Goal: Find specific page/section: Find specific page/section

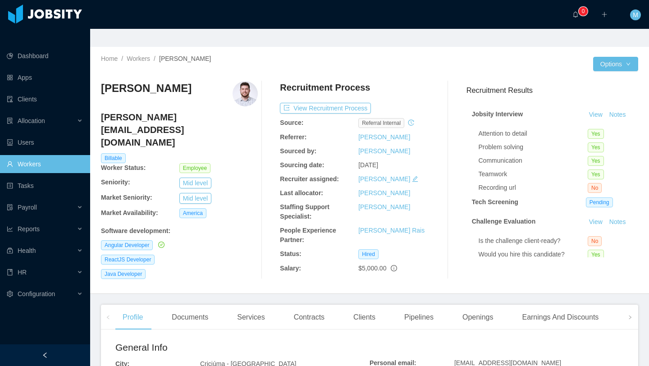
click at [55, 155] on link "Workers" at bounding box center [45, 164] width 76 height 18
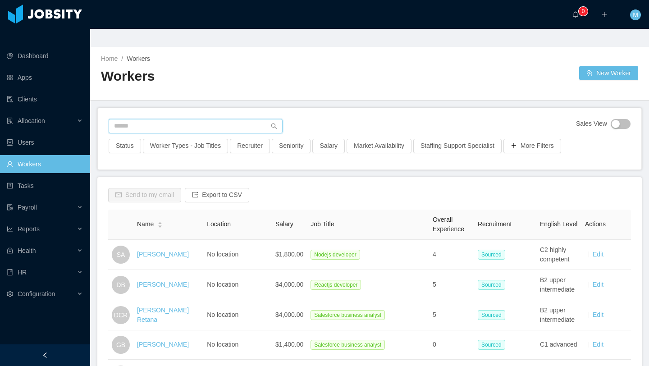
click at [162, 119] on input "text" at bounding box center [196, 126] width 174 height 14
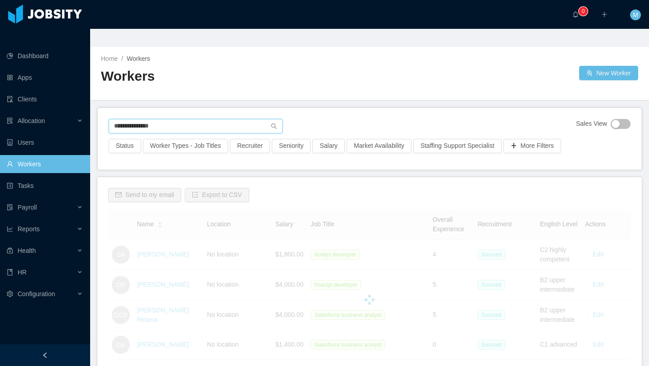
type input "**********"
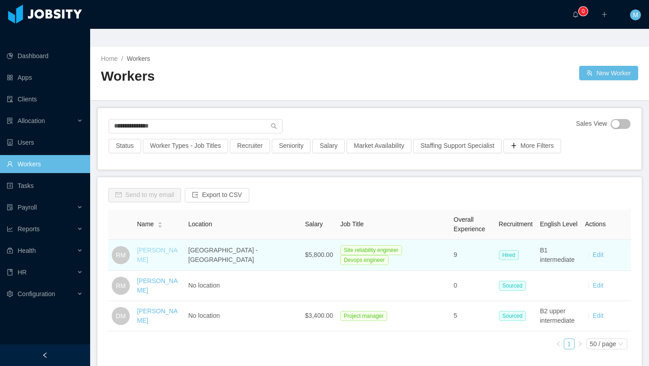
click at [145, 246] on link "[PERSON_NAME]" at bounding box center [157, 254] width 41 height 17
